Goal: Navigation & Orientation: Find specific page/section

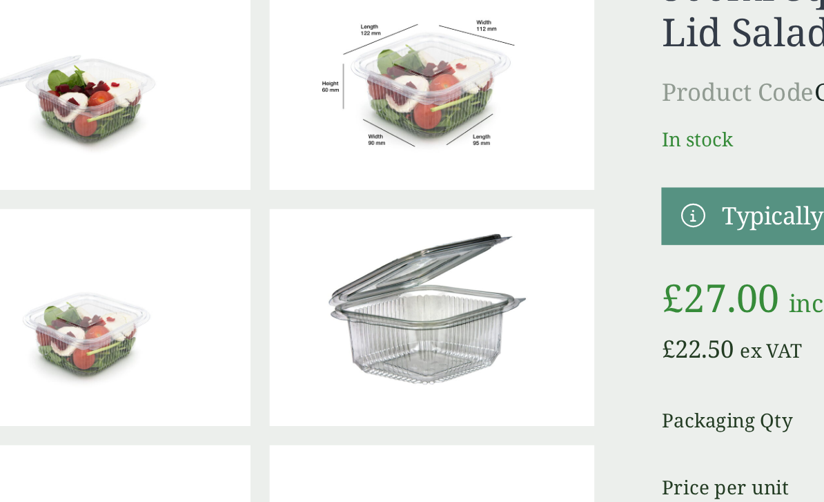
click at [99, 232] on div "Close dialog Sign up for the latest news and exclusive discounts. SIGN UP ******" at bounding box center [412, 251] width 824 height 502
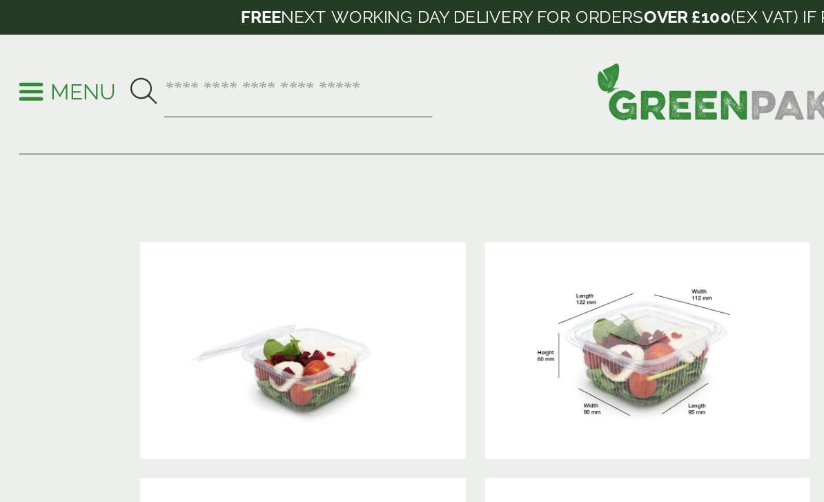
click at [84, 51] on icon at bounding box center [82, 52] width 15 height 15
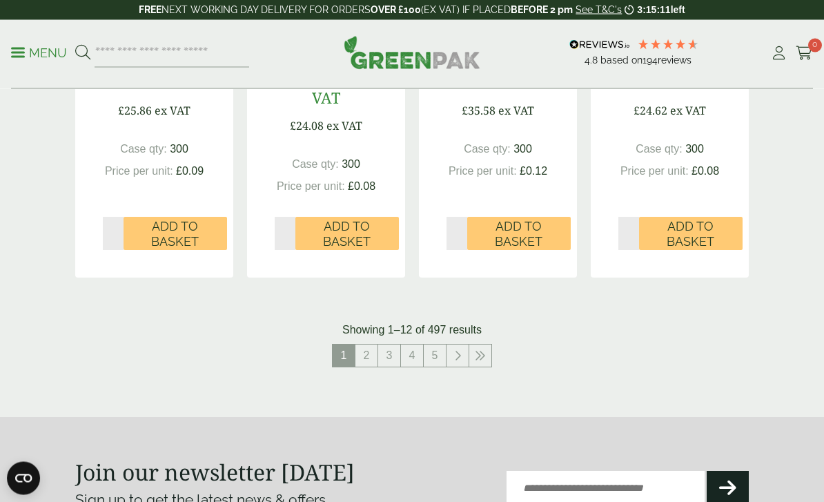
scroll to position [1509, 0]
click at [373, 350] on link "2" at bounding box center [367, 356] width 22 height 22
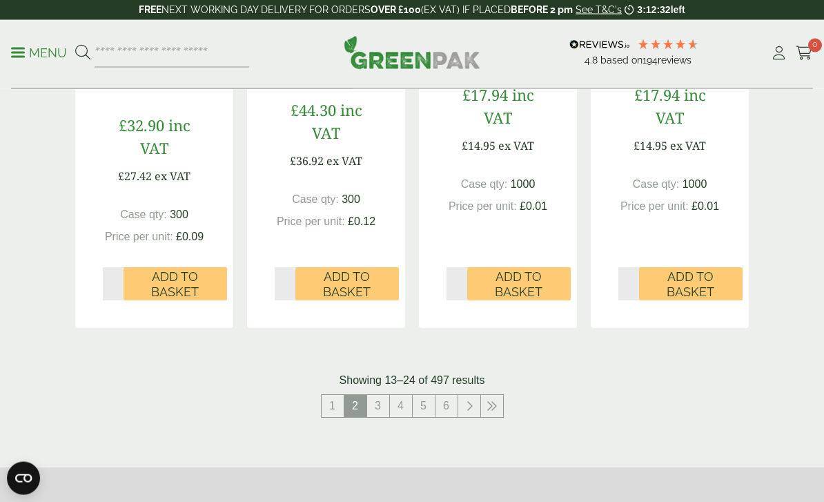
scroll to position [1458, 0]
click at [376, 405] on link "3" at bounding box center [378, 406] width 22 height 22
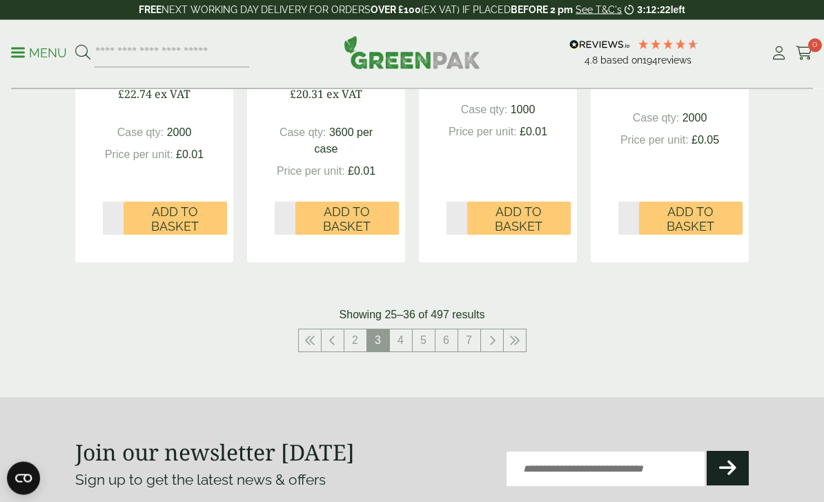
scroll to position [1526, 0]
click at [407, 338] on link "4" at bounding box center [401, 340] width 22 height 22
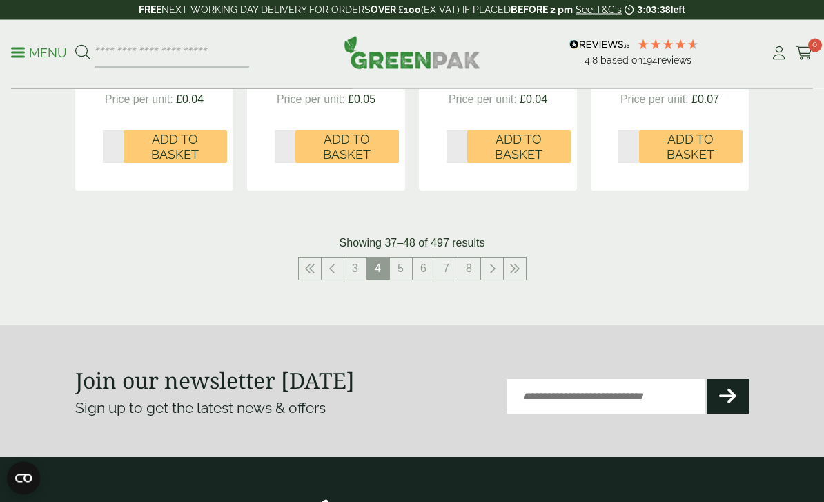
scroll to position [1580, 0]
click at [400, 271] on link "5" at bounding box center [401, 269] width 22 height 22
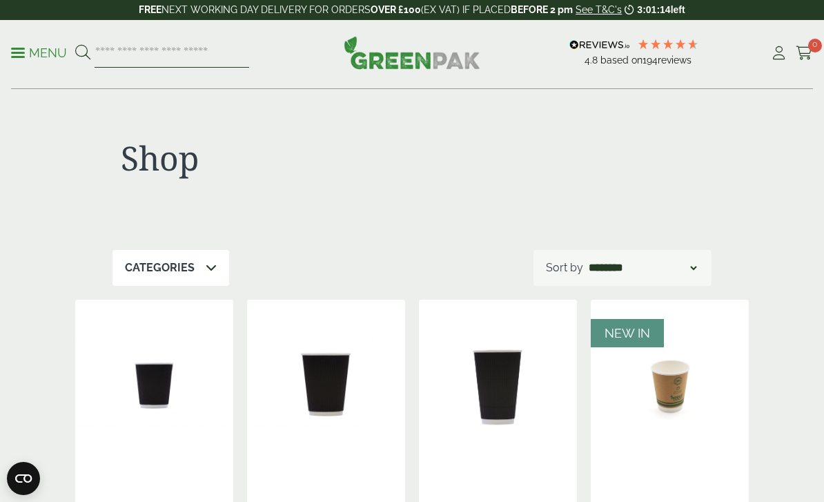
click at [146, 62] on input "search" at bounding box center [172, 53] width 155 height 29
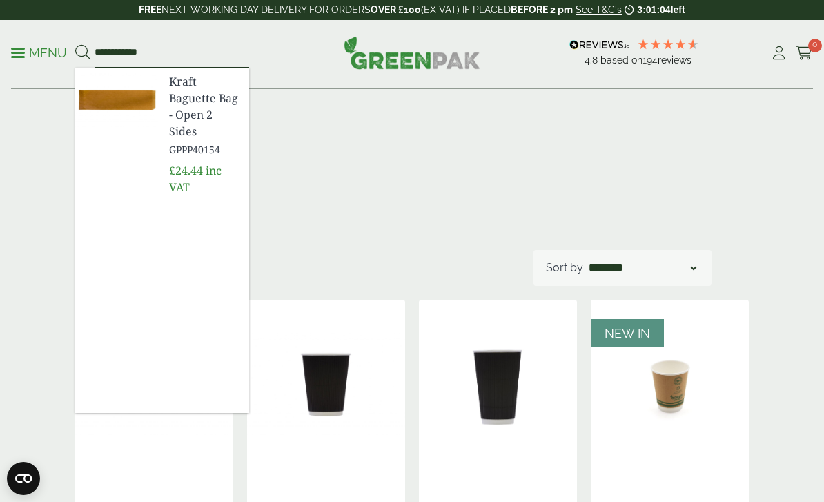
type input "**********"
click at [145, 91] on img at bounding box center [116, 101] width 83 height 66
